Goal: Contribute content: Add original content to the website for others to see

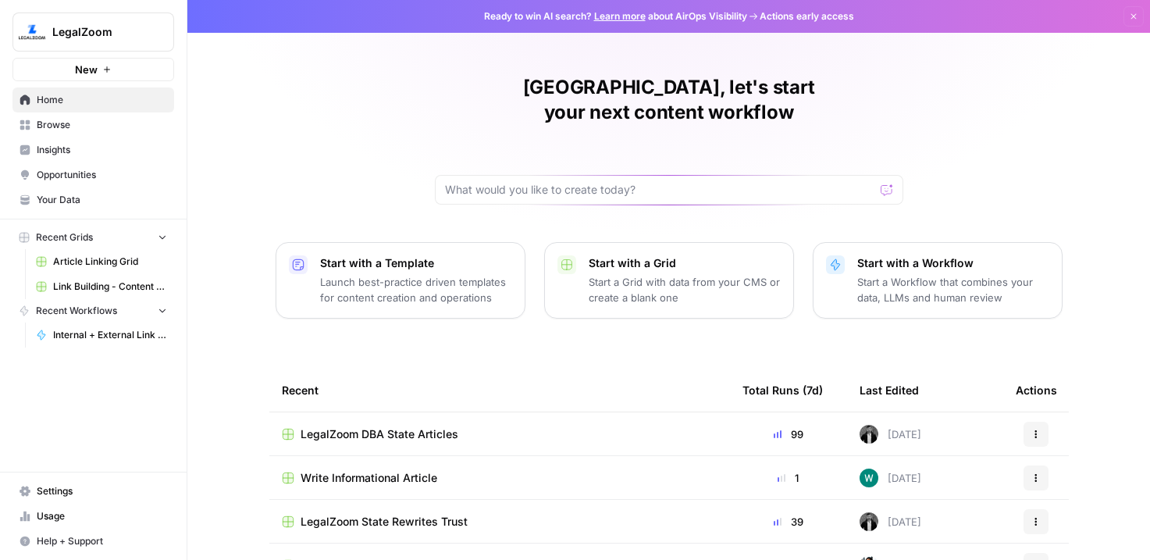
click at [102, 333] on span "Internal + External Link Addition" at bounding box center [110, 335] width 114 height 14
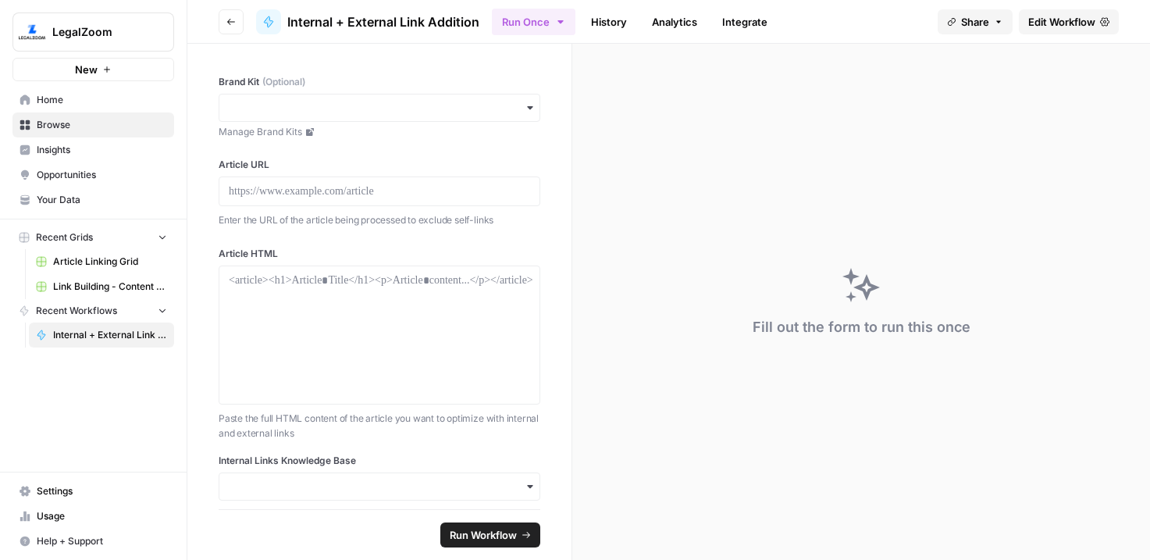
click at [224, 15] on button "Go back" at bounding box center [231, 21] width 25 height 25
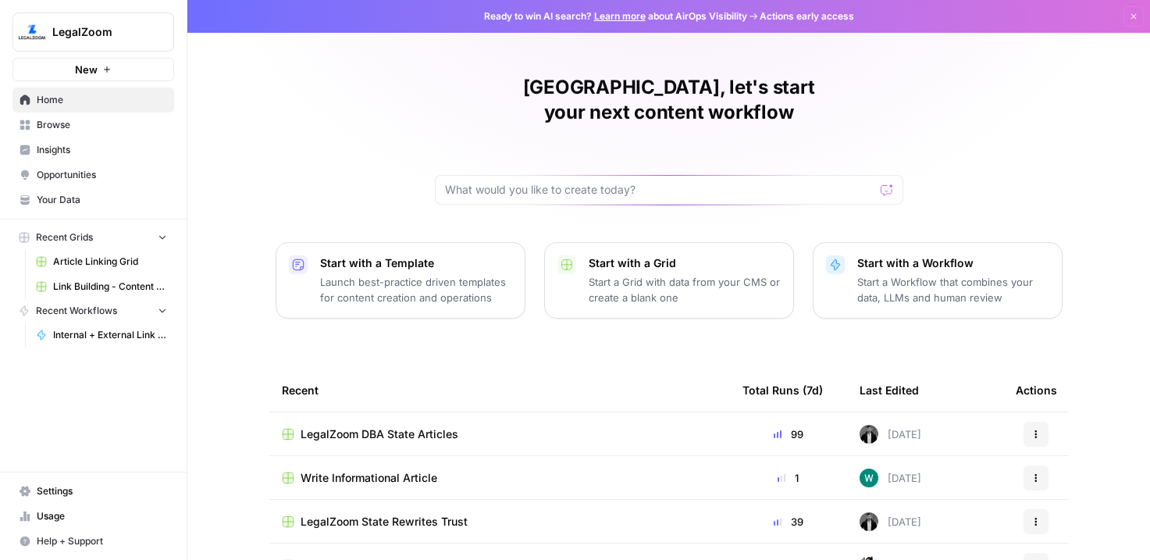
click at [109, 260] on span "Article Linking Grid" at bounding box center [110, 262] width 114 height 14
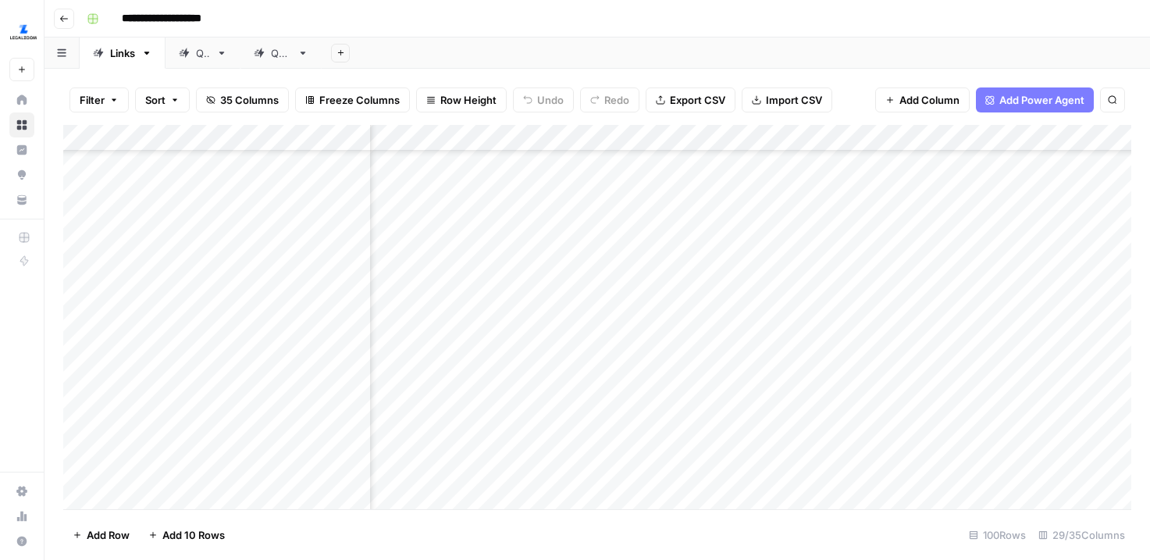
scroll to position [683, 3361]
click at [693, 247] on div "Add Column" at bounding box center [597, 317] width 1068 height 384
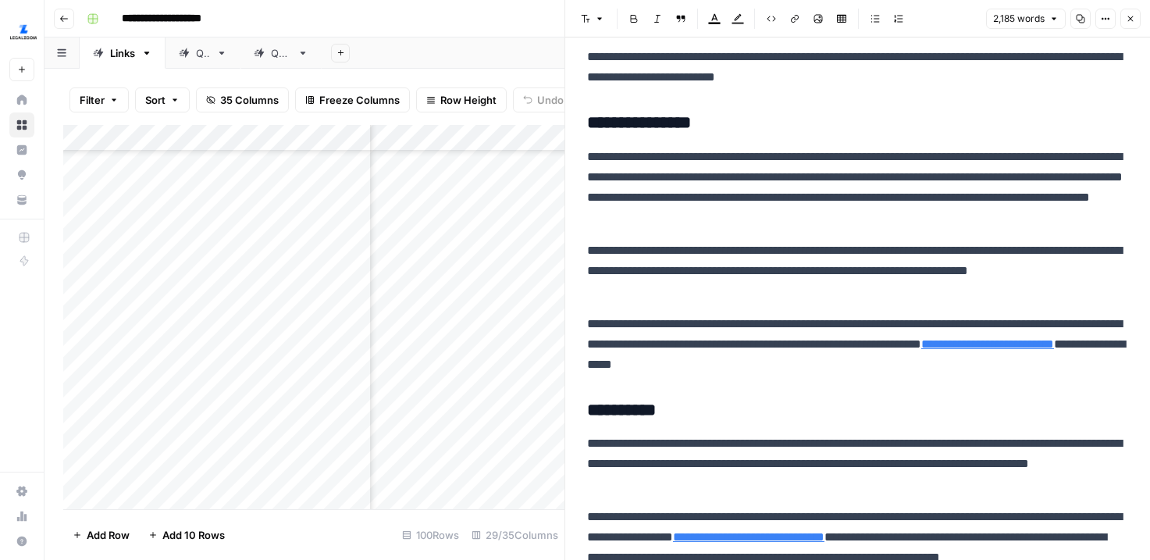
scroll to position [999, 0]
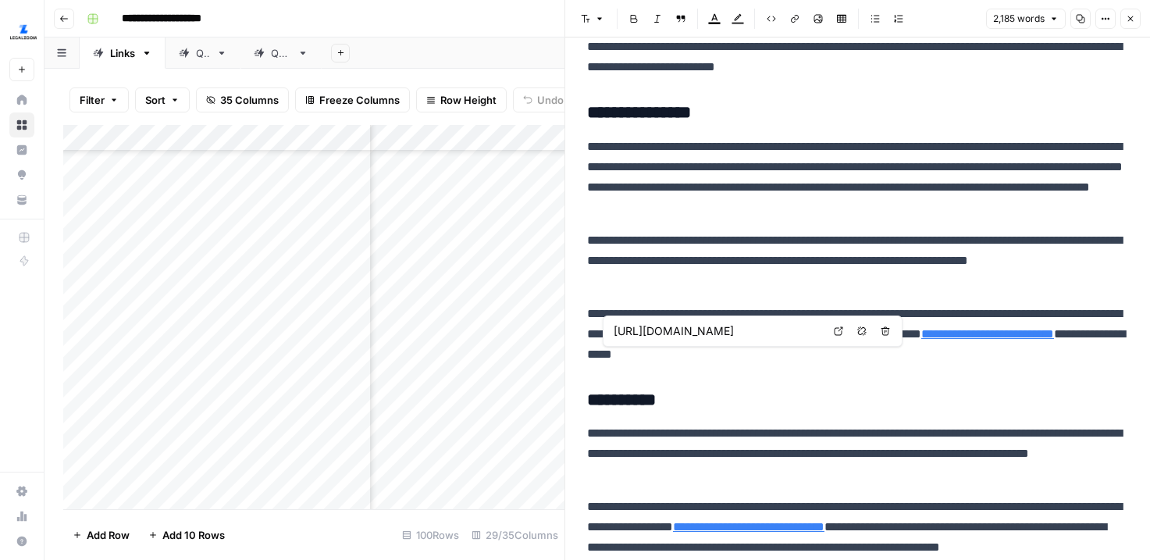
click at [921, 340] on link "**********" at bounding box center [987, 334] width 133 height 12
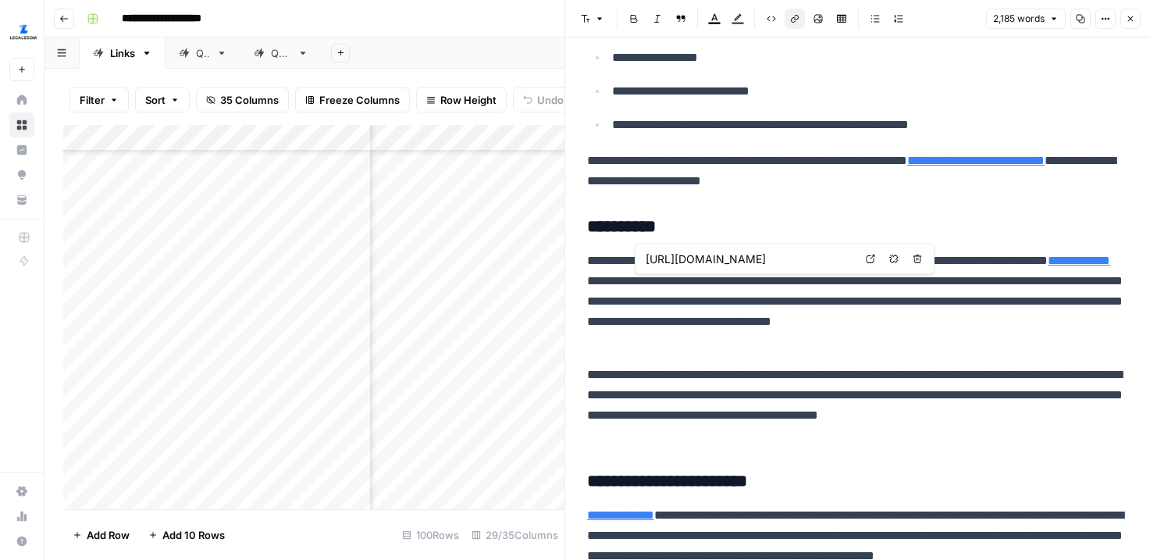
scroll to position [0, 169]
type input "[URL][DOMAIN_NAME]"
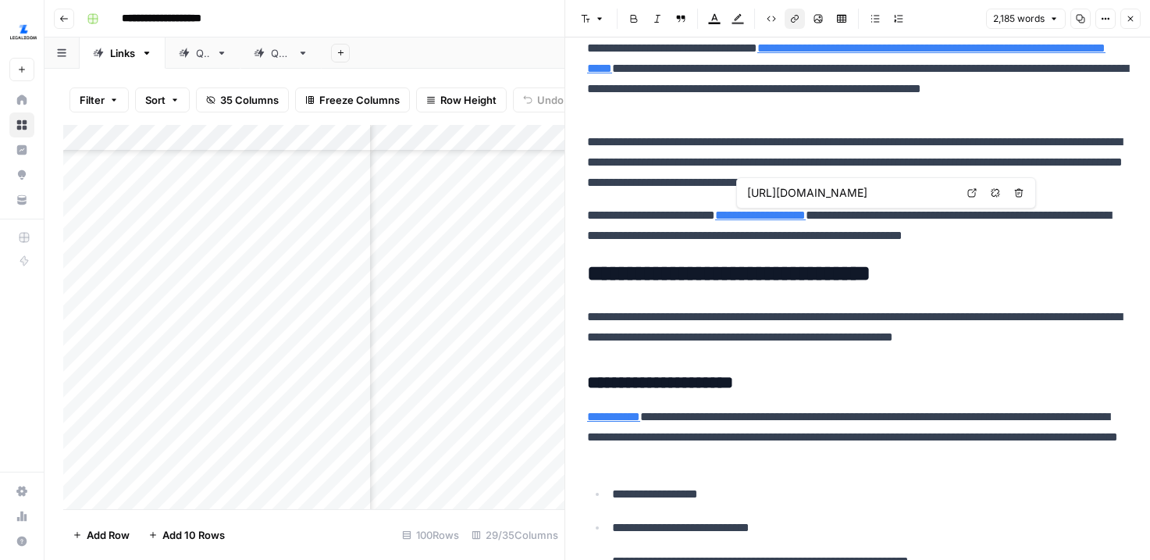
scroll to position [0, 141]
click at [974, 194] on icon at bounding box center [971, 192] width 9 height 9
type input "[URL][DOMAIN_NAME]"
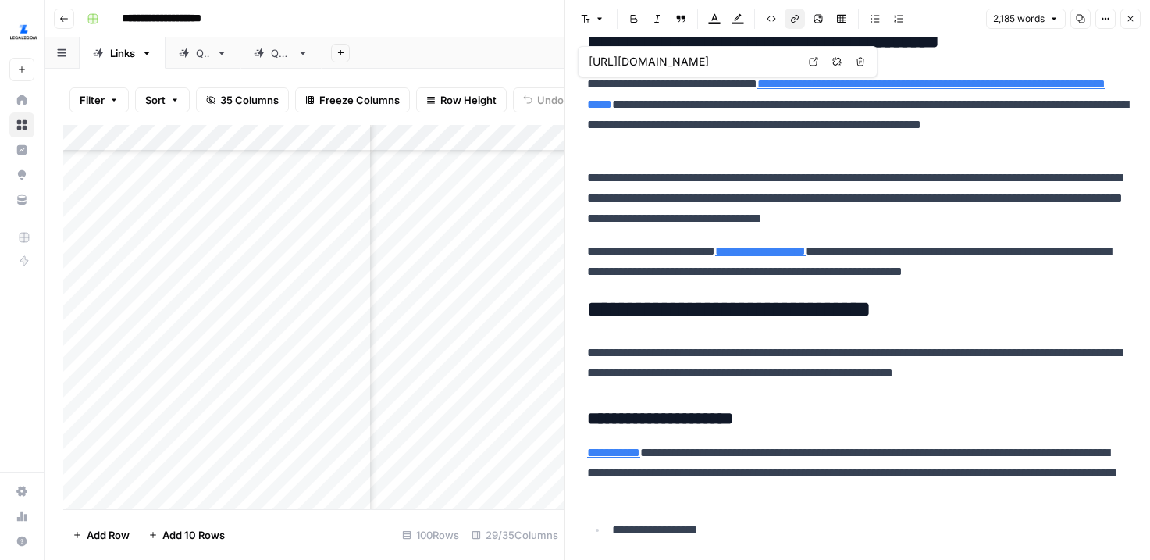
scroll to position [0, 144]
type input "[URL][DOMAIN_NAME]"
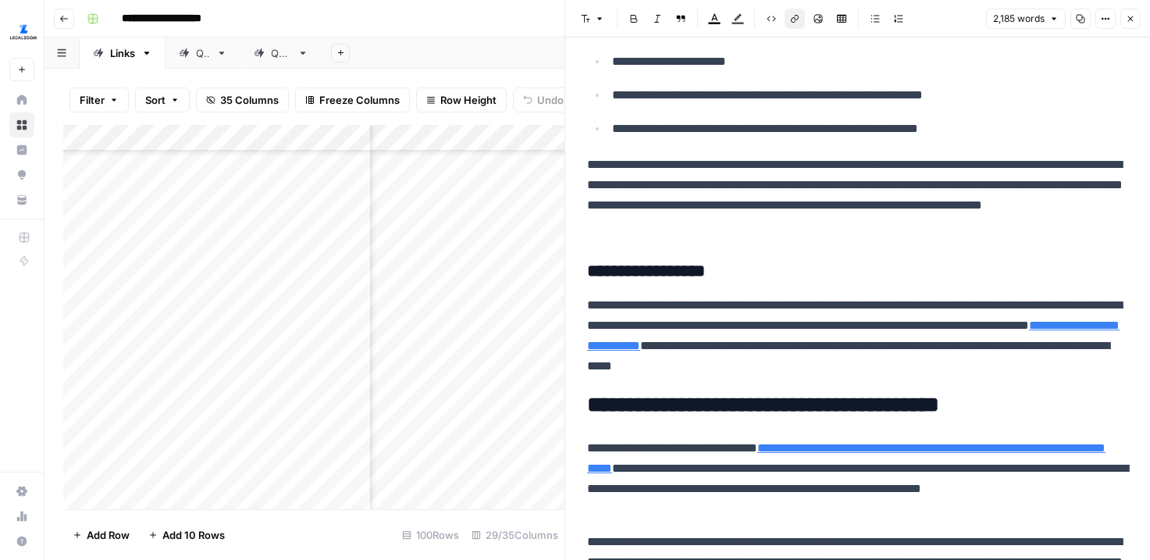
scroll to position [3985, 0]
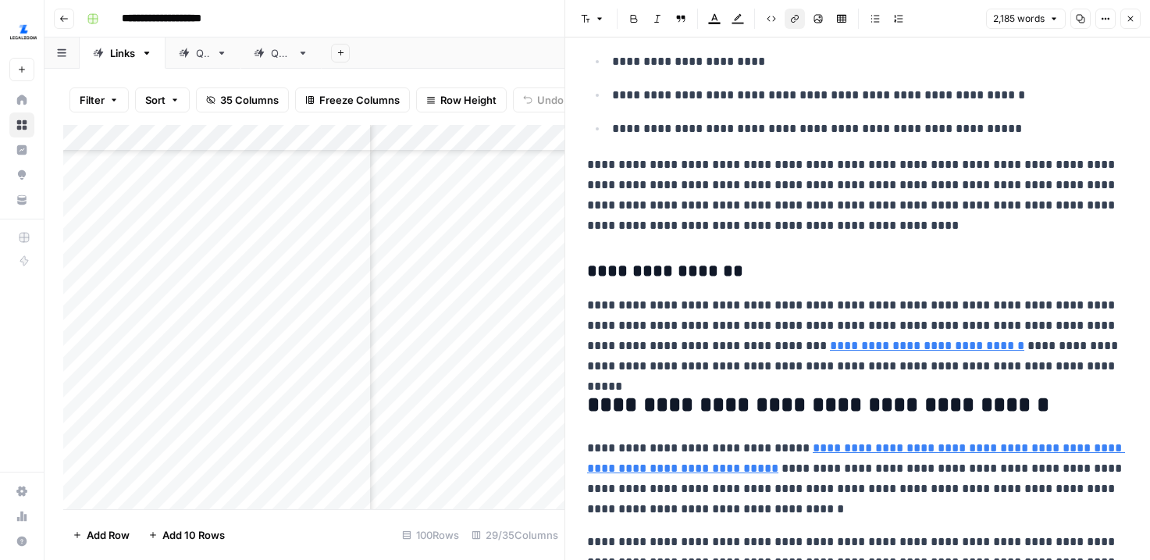
click at [444, 248] on div "Add Column" at bounding box center [313, 317] width 501 height 384
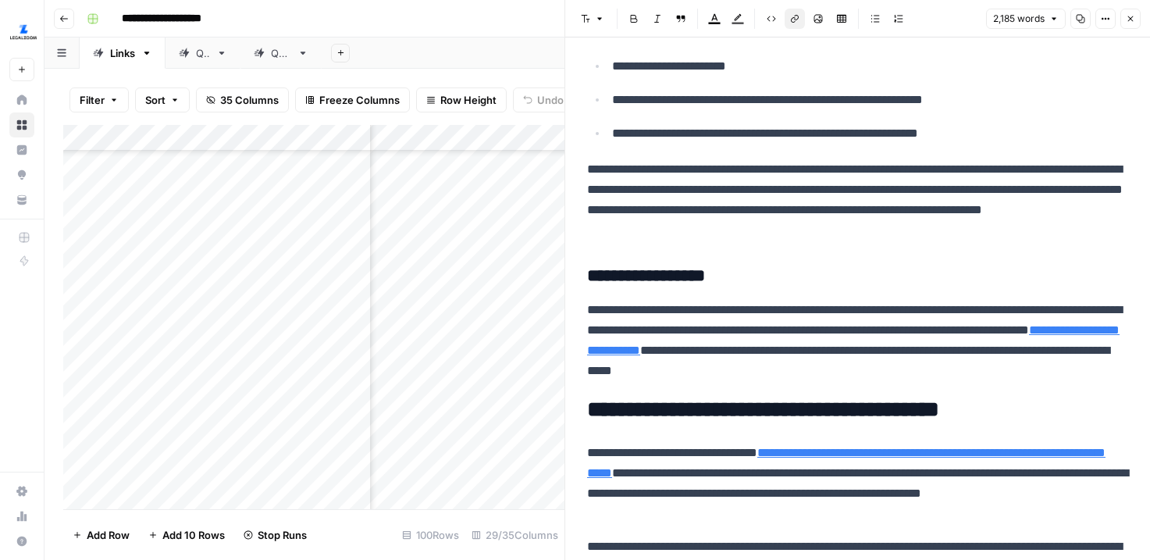
click at [1131, 14] on icon "button" at bounding box center [1130, 18] width 9 height 9
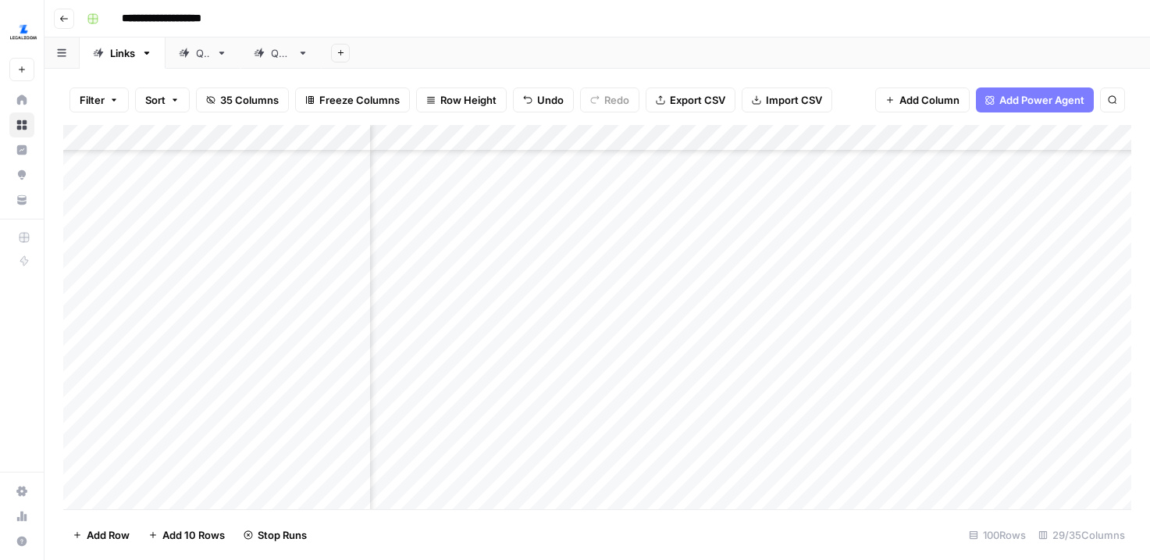
scroll to position [683, 3208]
click at [888, 303] on div "Add Column" at bounding box center [597, 317] width 1068 height 384
click at [601, 249] on div "Add Column" at bounding box center [597, 317] width 1068 height 384
click at [960, 280] on div "Add Column" at bounding box center [597, 317] width 1068 height 384
click at [828, 280] on div "Add Column" at bounding box center [597, 317] width 1068 height 384
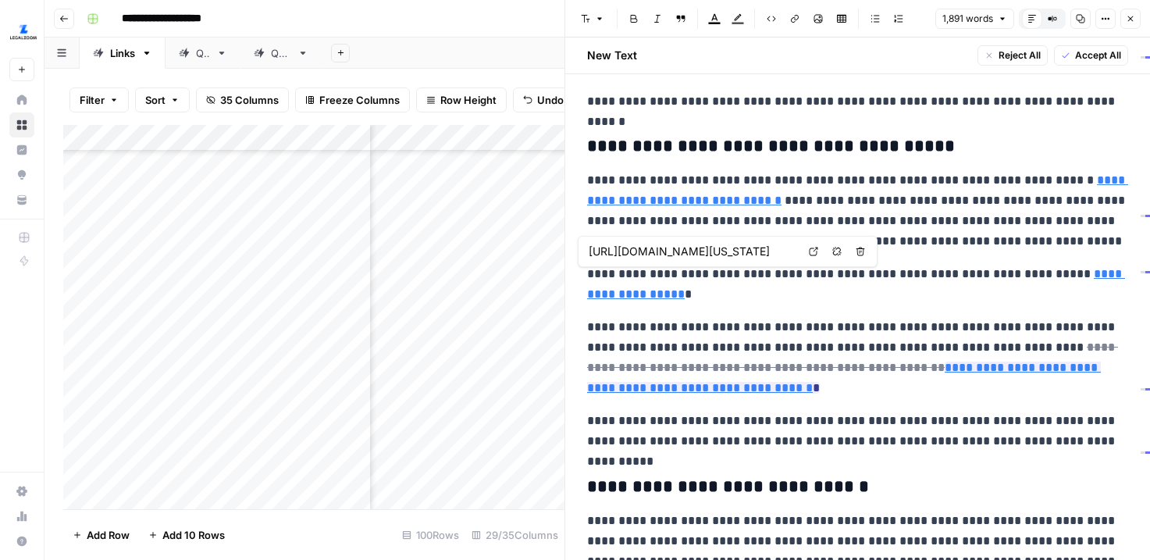
scroll to position [1960, 0]
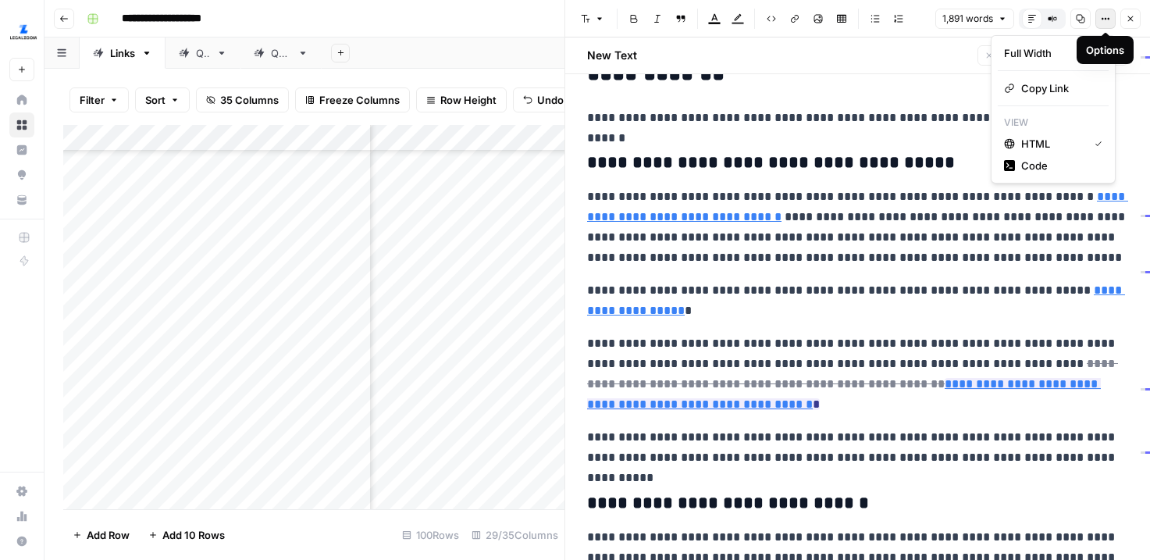
click at [1105, 16] on icon "button" at bounding box center [1105, 18] width 9 height 9
click at [1091, 48] on div "button" at bounding box center [1087, 53] width 20 height 11
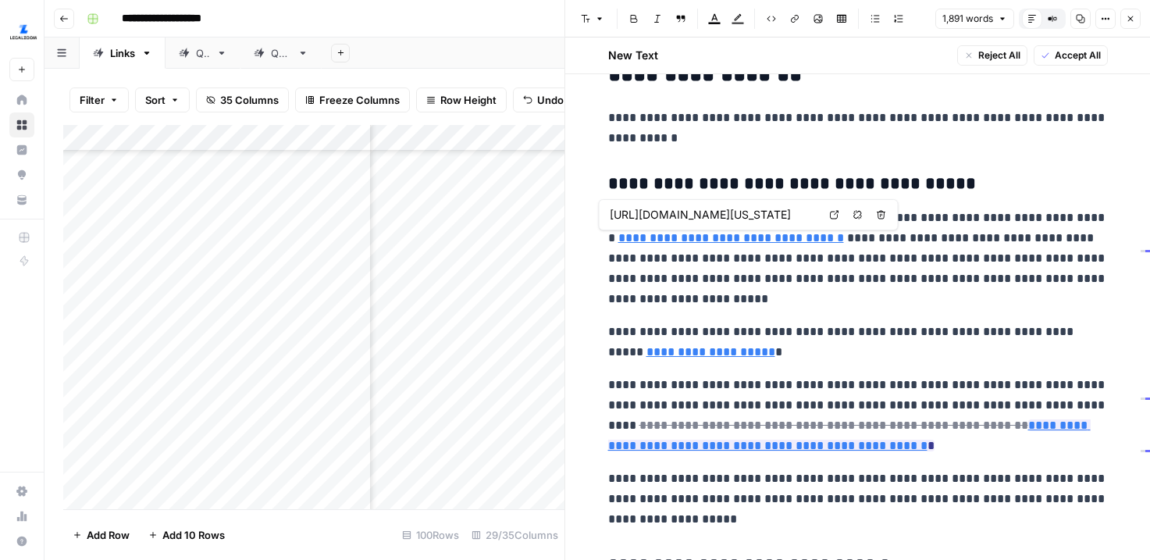
scroll to position [0, 179]
type input "[URL][DOMAIN_NAME][US_STATE]"
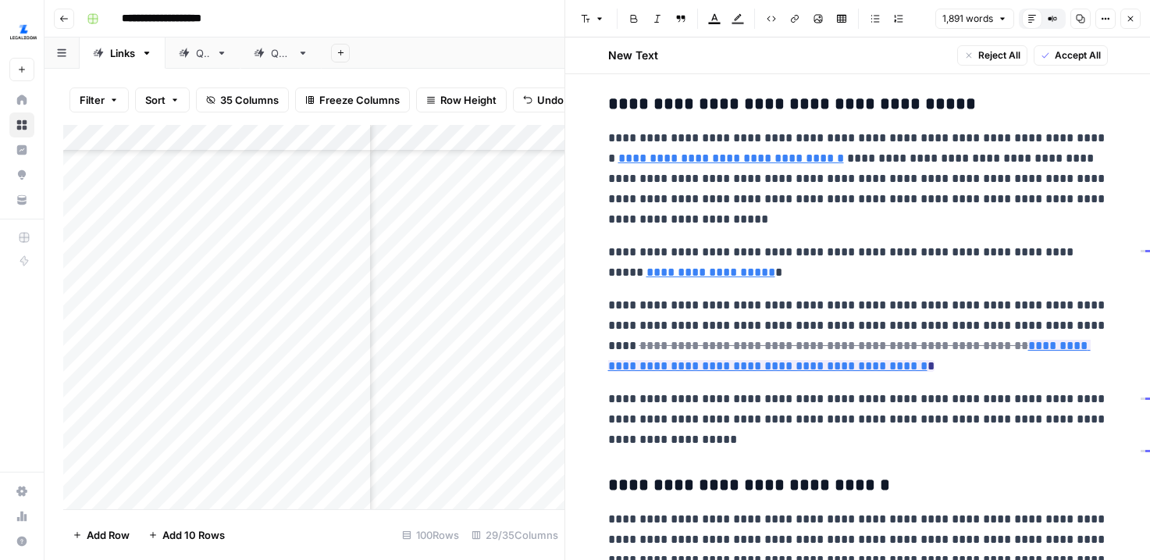
scroll to position [2132, 0]
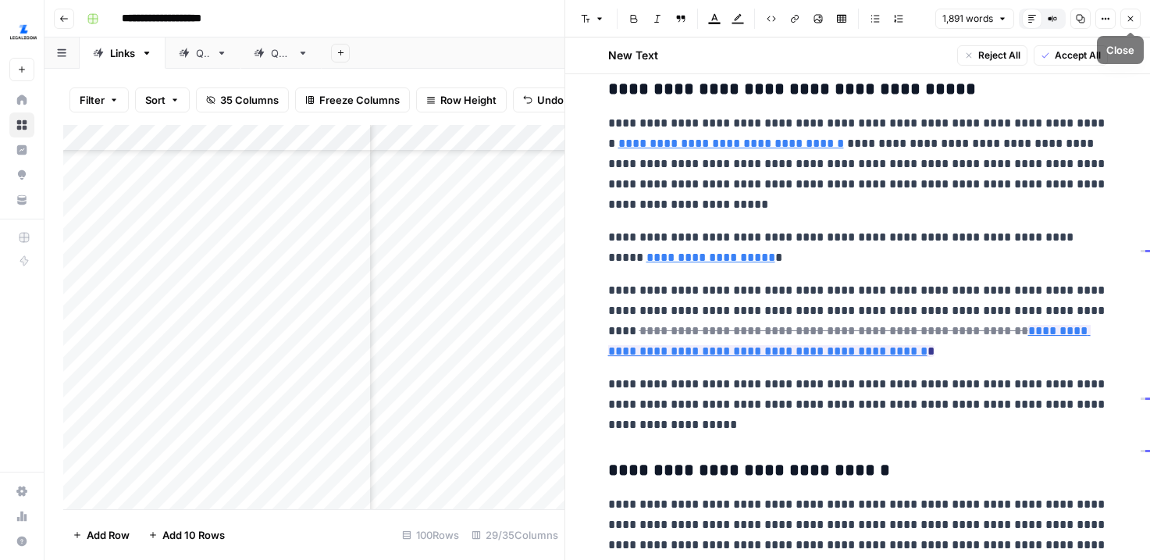
click at [1109, 19] on icon "button" at bounding box center [1105, 18] width 9 height 9
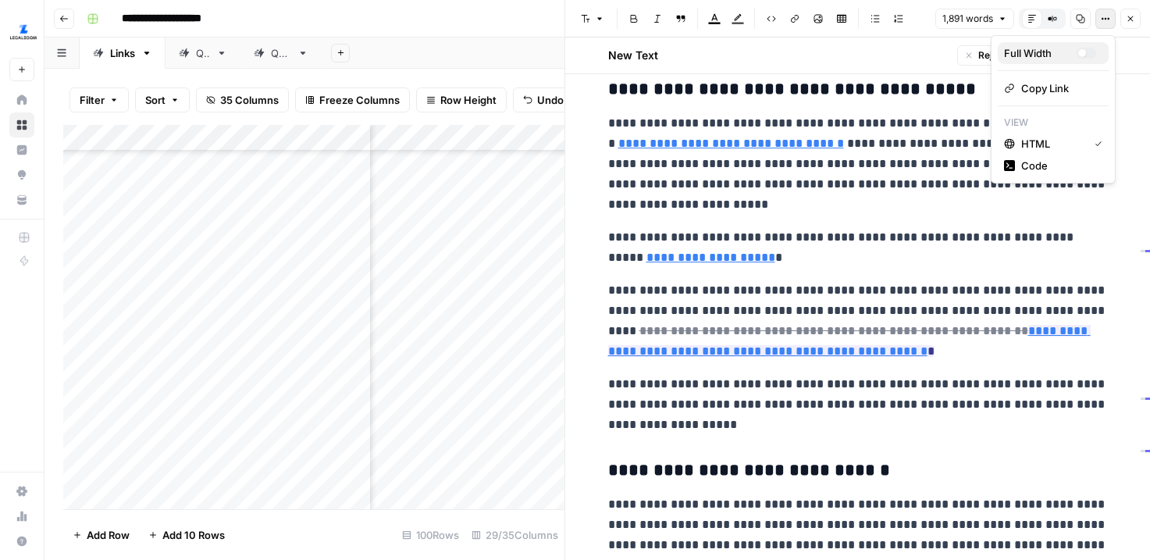
click at [1085, 52] on div "button" at bounding box center [1082, 53] width 8 height 8
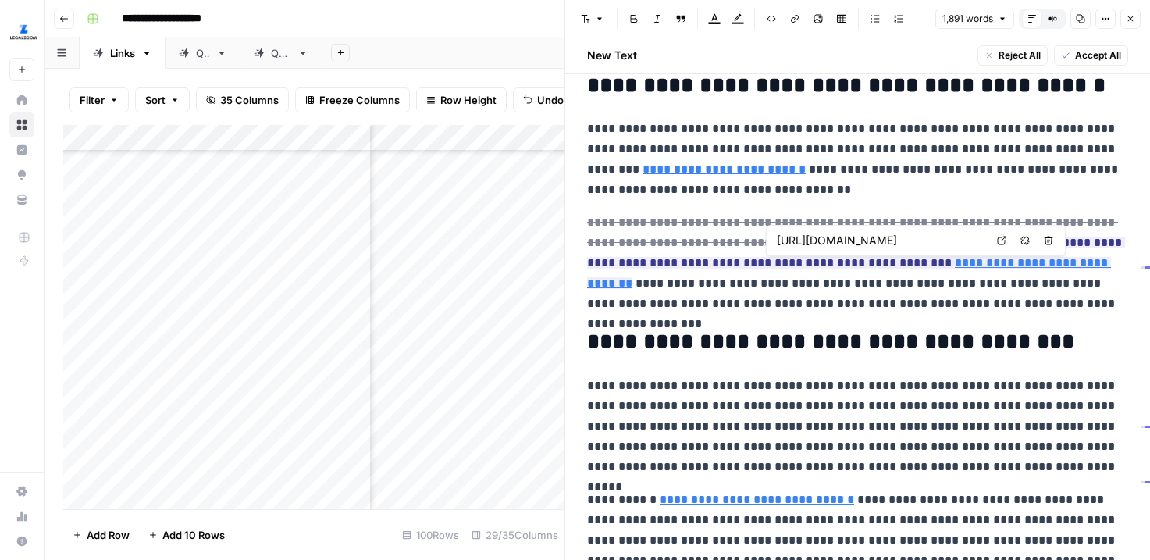
scroll to position [0, 225]
